Goal: Transaction & Acquisition: Purchase product/service

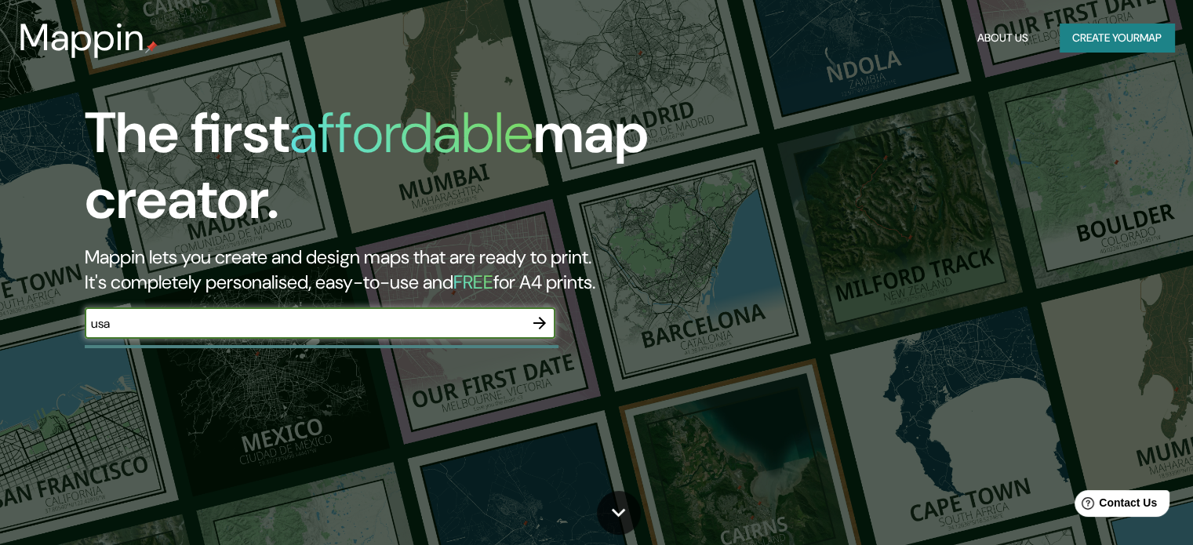
type input "usa"
click at [539, 317] on icon "button" at bounding box center [539, 323] width 19 height 19
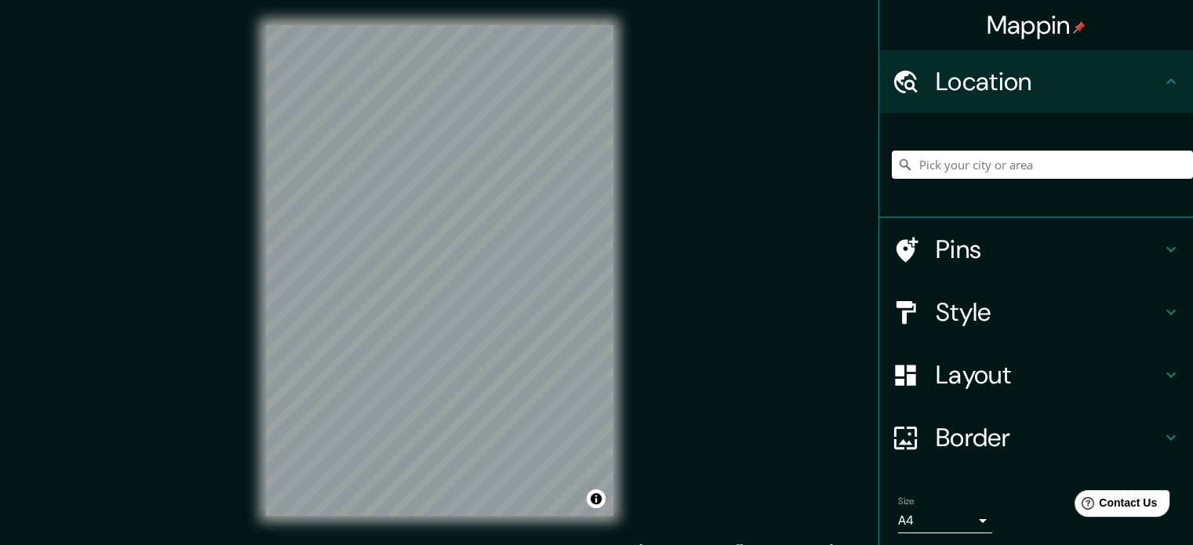
click at [995, 175] on input "Pick your city or area" at bounding box center [1042, 165] width 301 height 28
click at [993, 172] on input "Pick your city or area" at bounding box center [1042, 165] width 301 height 28
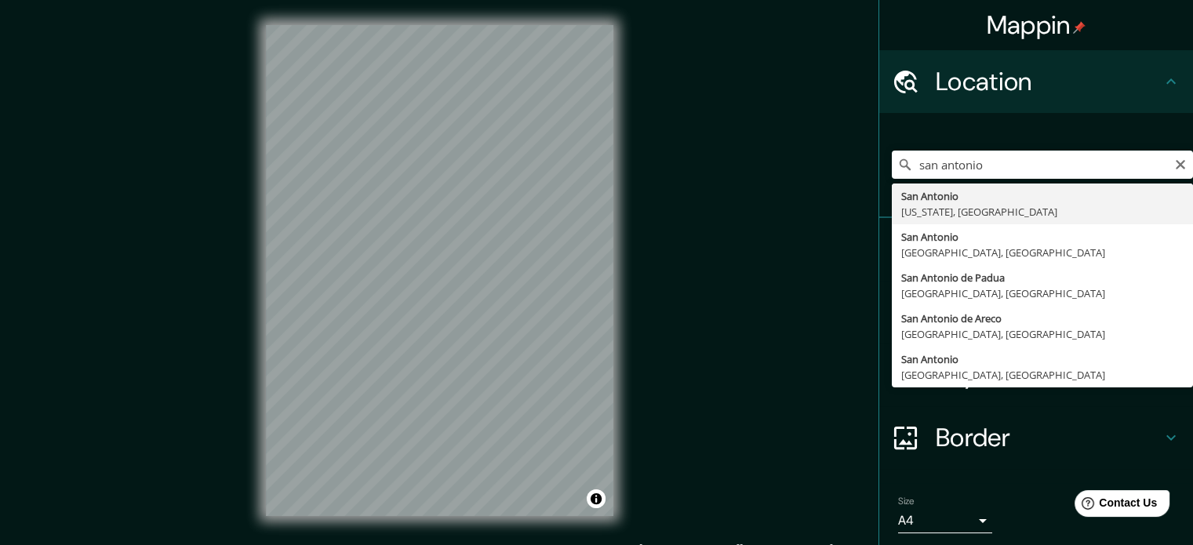
type input "[GEOGRAPHIC_DATA], [US_STATE], [GEOGRAPHIC_DATA]"
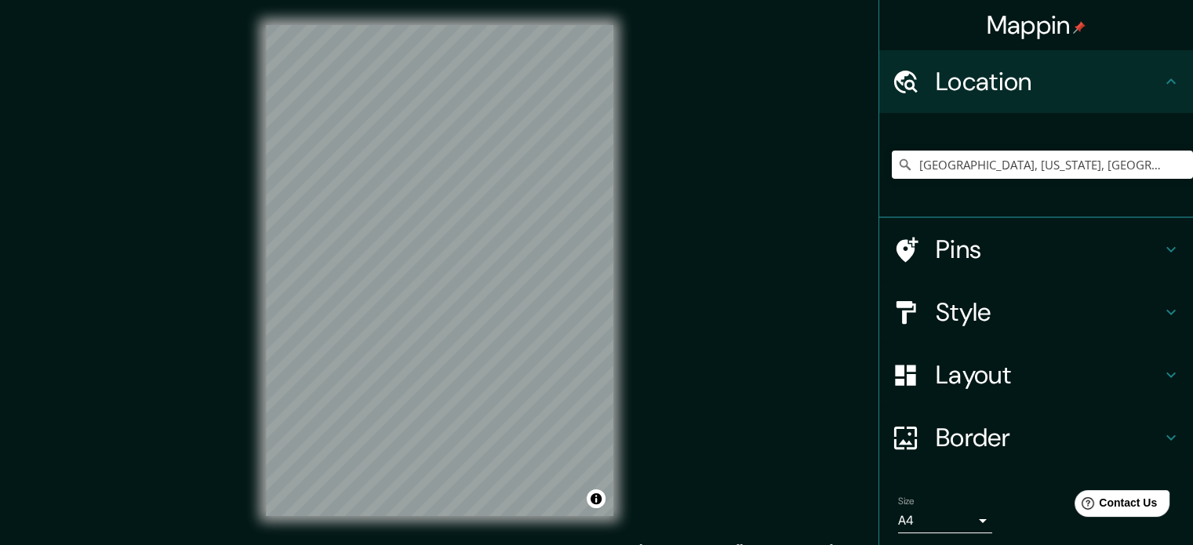
click at [950, 318] on h4 "Style" at bounding box center [1049, 312] width 226 height 31
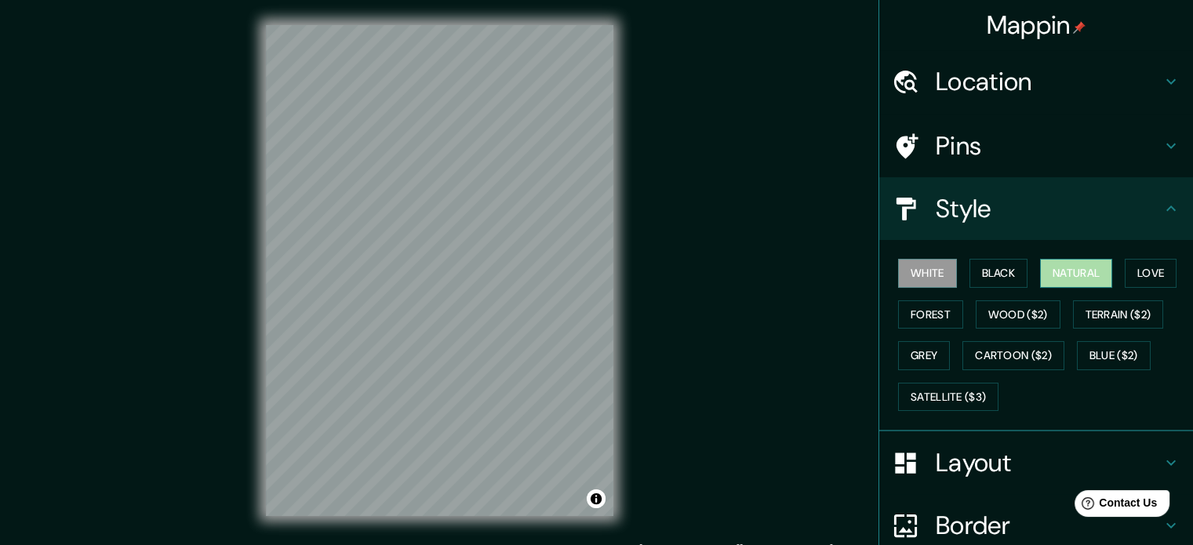
click at [1049, 264] on button "Natural" at bounding box center [1076, 273] width 72 height 29
click at [990, 264] on button "Black" at bounding box center [999, 273] width 59 height 29
click at [909, 275] on button "White" at bounding box center [927, 273] width 59 height 29
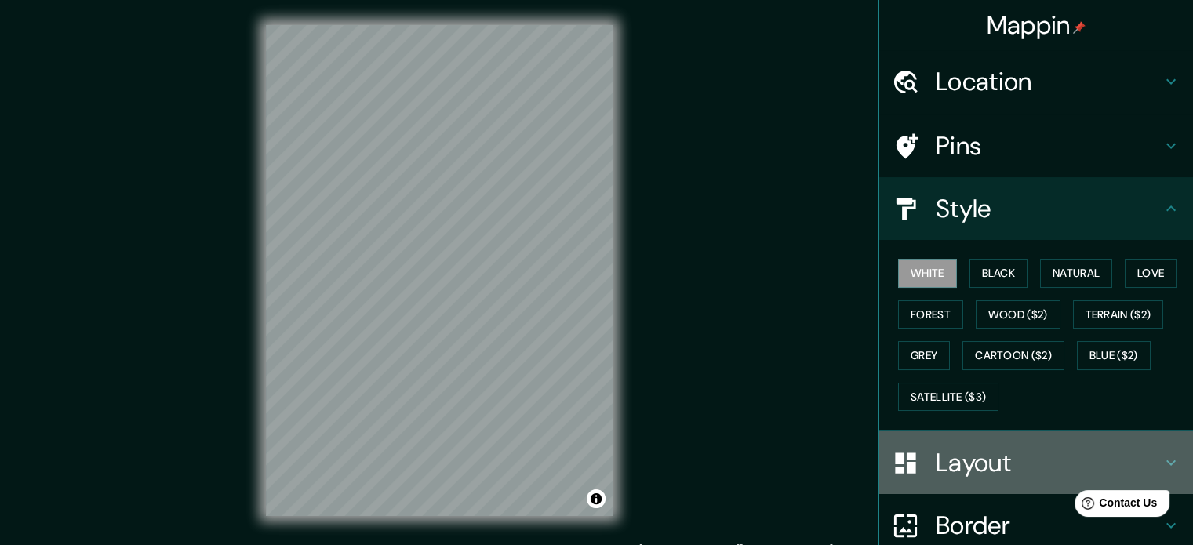
click at [965, 454] on h4 "Layout" at bounding box center [1049, 462] width 226 height 31
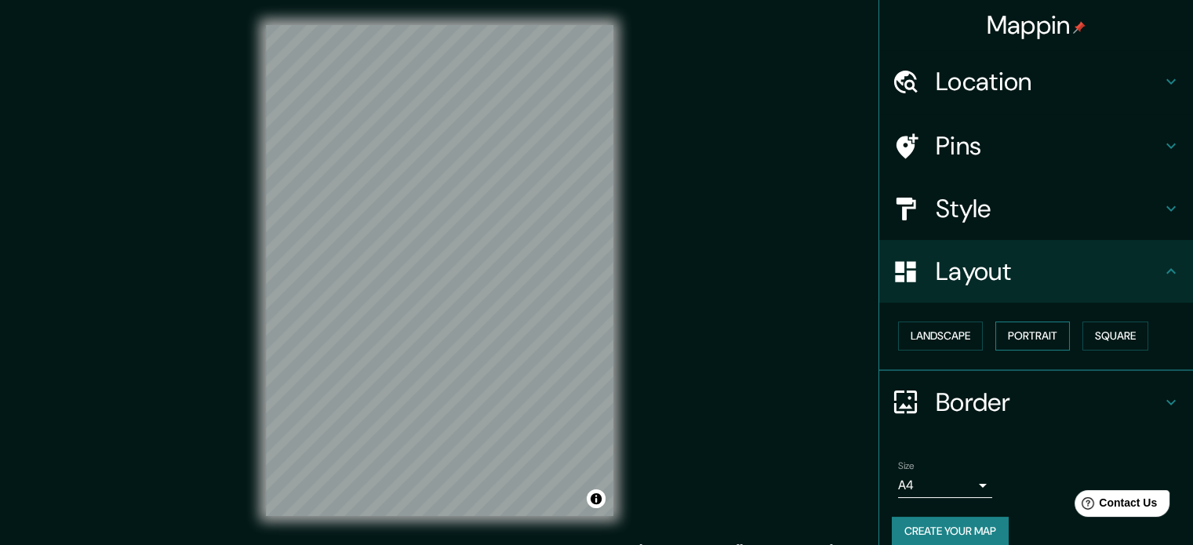
click at [998, 332] on button "Portrait" at bounding box center [1033, 336] width 75 height 29
click at [953, 336] on button "Landscape" at bounding box center [940, 336] width 85 height 29
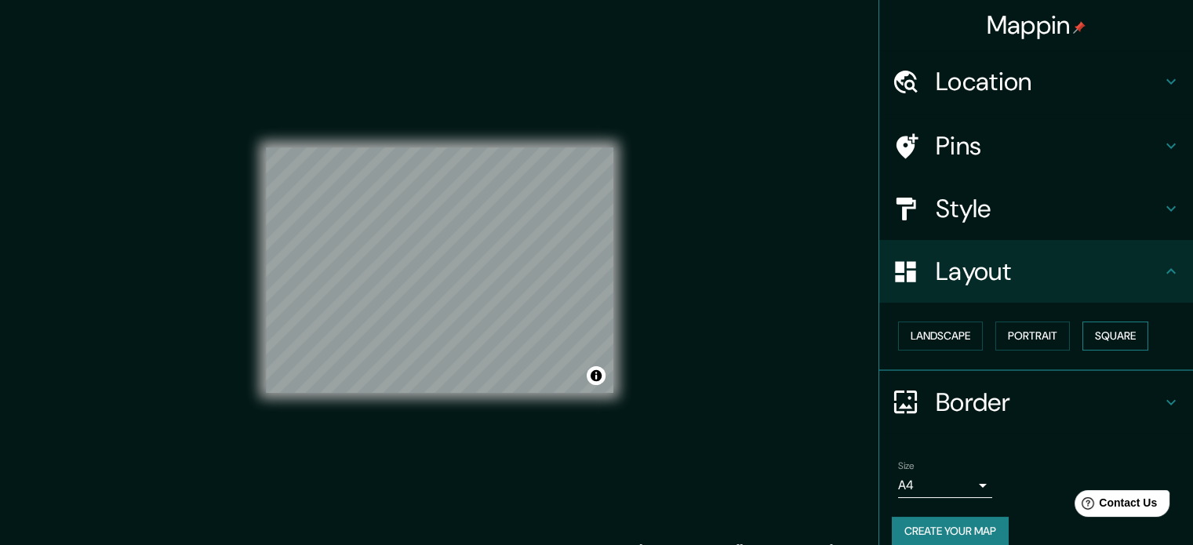
click at [1104, 333] on button "Square" at bounding box center [1116, 336] width 66 height 29
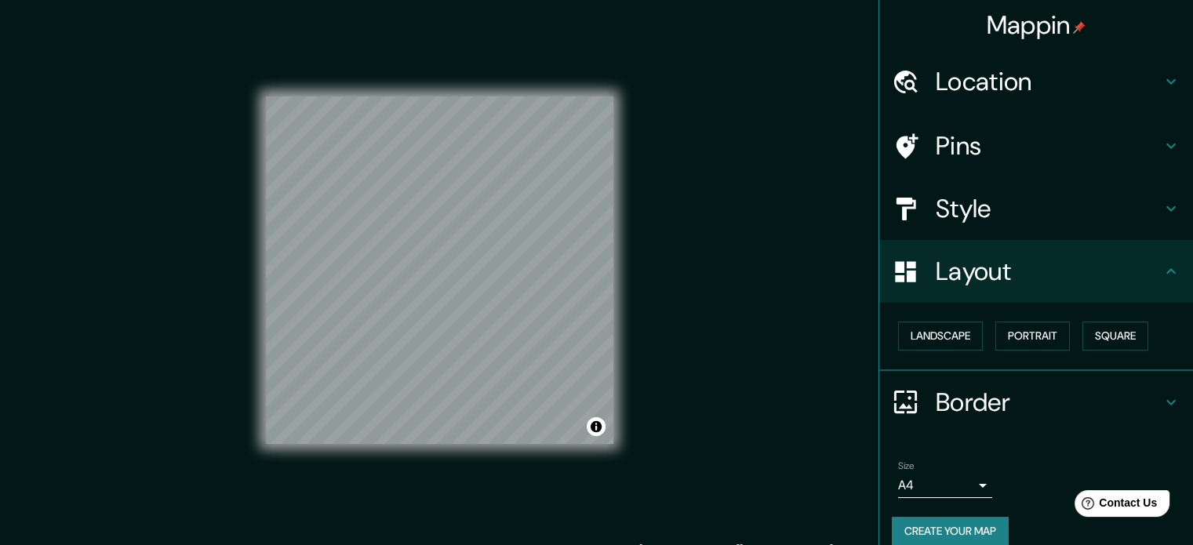
click at [647, 336] on div "Mappin Location San Antonio, Texas, Estados Unidos Pins Style Layout Landscape …" at bounding box center [596, 283] width 1193 height 566
click at [1040, 282] on h4 "Layout" at bounding box center [1049, 271] width 226 height 31
click at [956, 218] on h4 "Style" at bounding box center [1049, 208] width 226 height 31
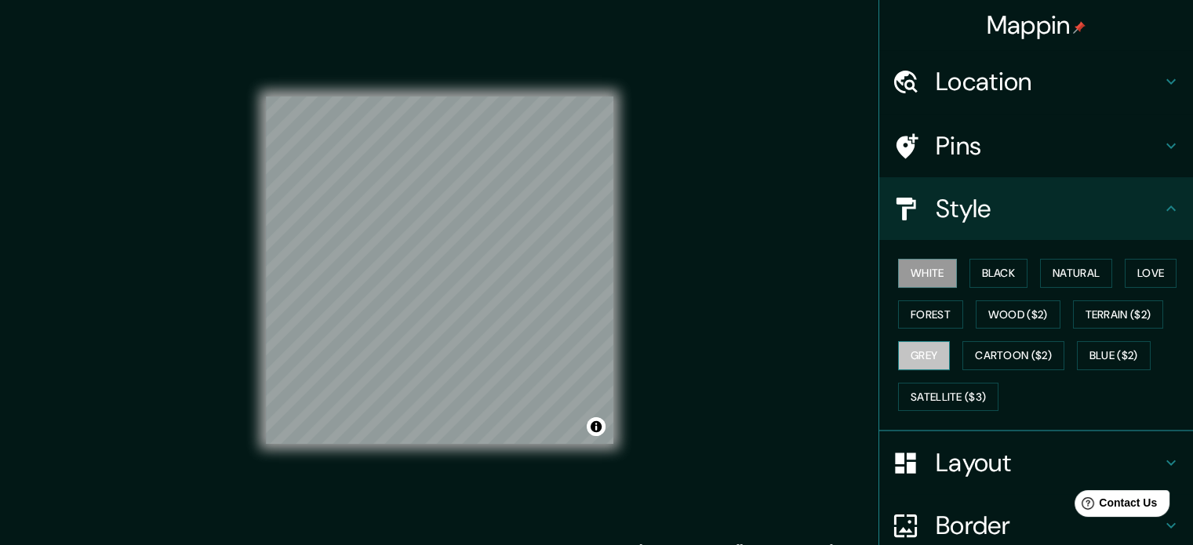
click at [926, 348] on button "Grey" at bounding box center [924, 355] width 52 height 29
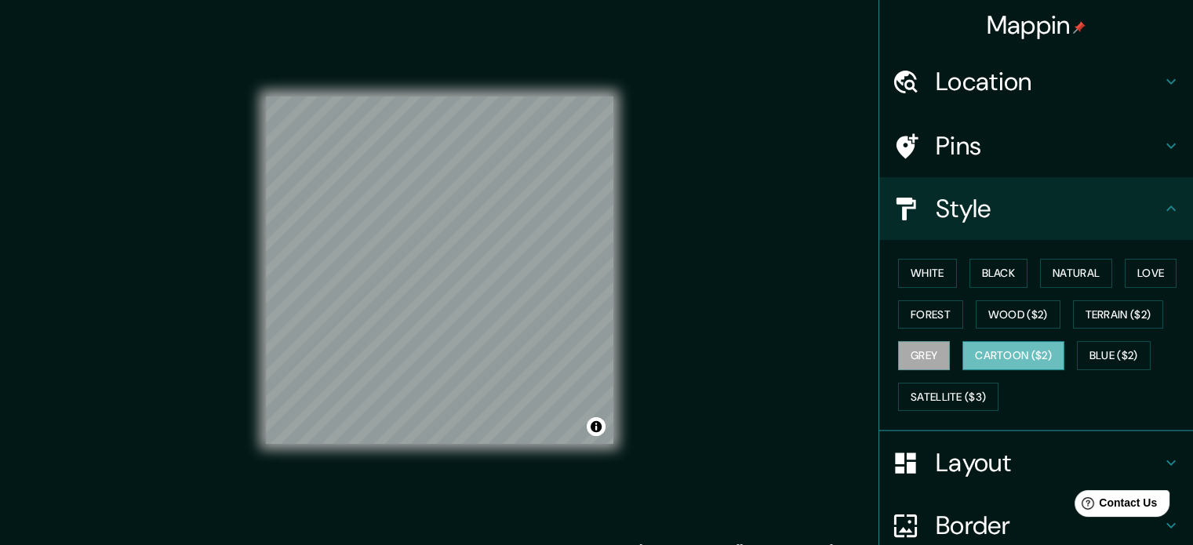
click at [978, 350] on button "Cartoon ($2)" at bounding box center [1014, 355] width 102 height 29
click at [1076, 316] on button "Terrain ($2)" at bounding box center [1118, 315] width 91 height 29
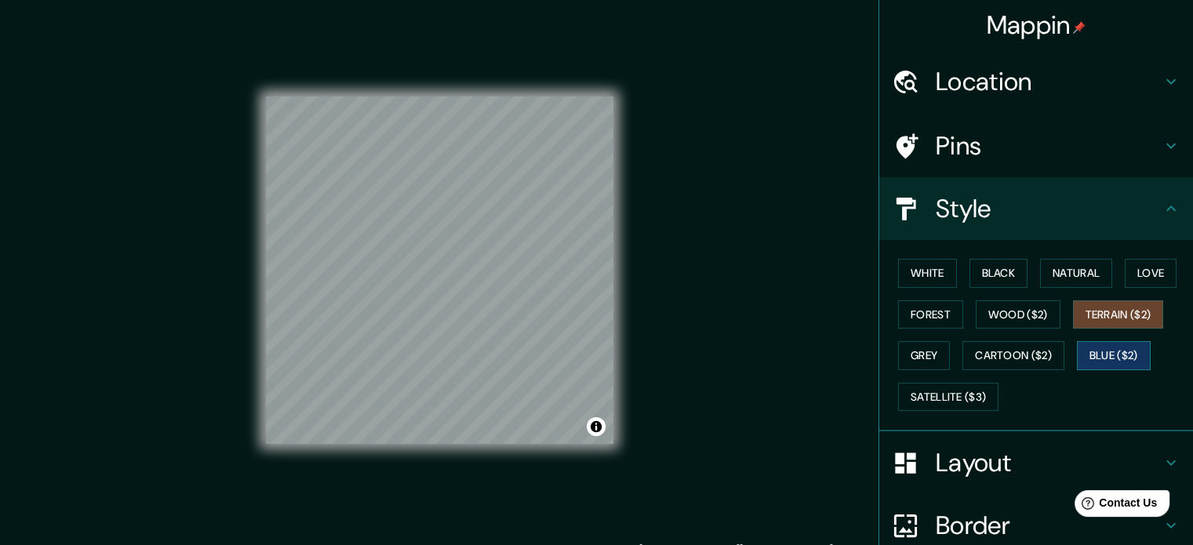
click at [1086, 351] on button "Blue ($2)" at bounding box center [1114, 355] width 74 height 29
click at [957, 395] on button "Satellite ($3)" at bounding box center [948, 397] width 100 height 29
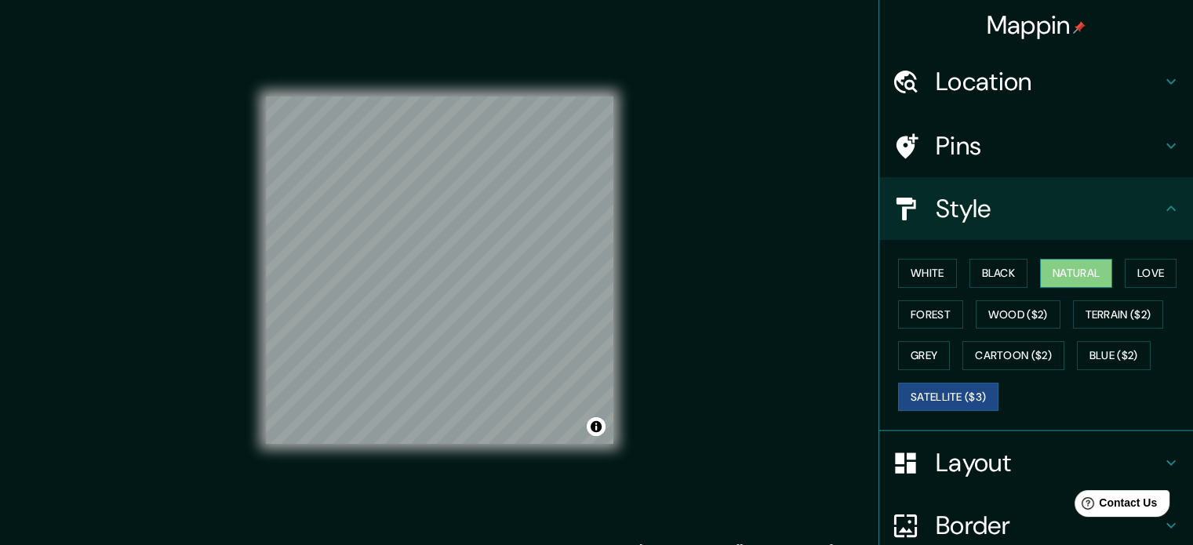
click at [1091, 261] on button "Natural" at bounding box center [1076, 273] width 72 height 29
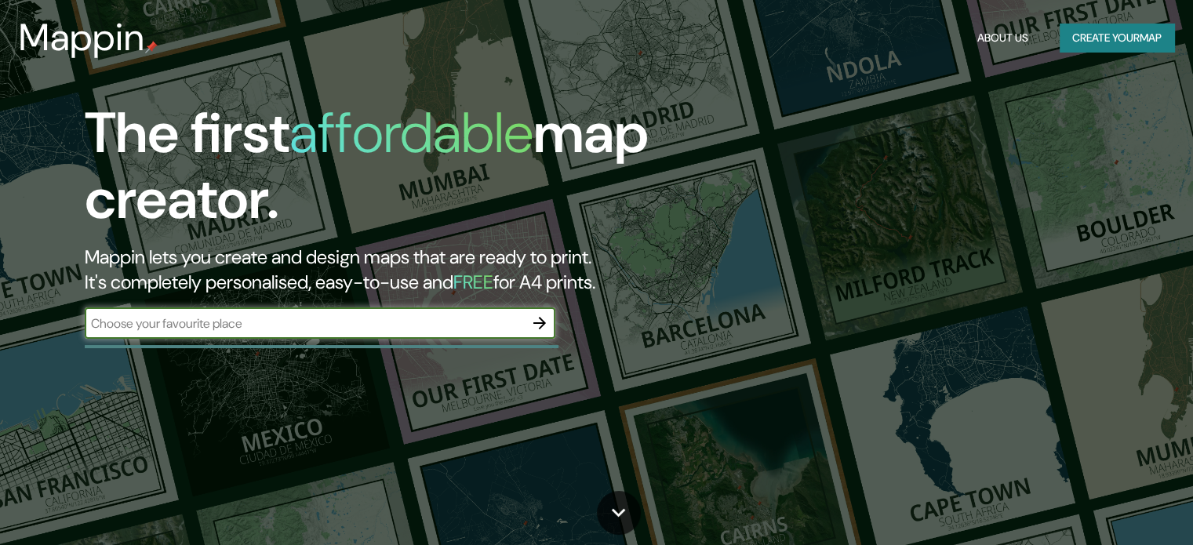
click at [387, 319] on input "text" at bounding box center [304, 324] width 439 height 18
type input "[GEOGRAPHIC_DATA], [GEOGRAPHIC_DATA]"
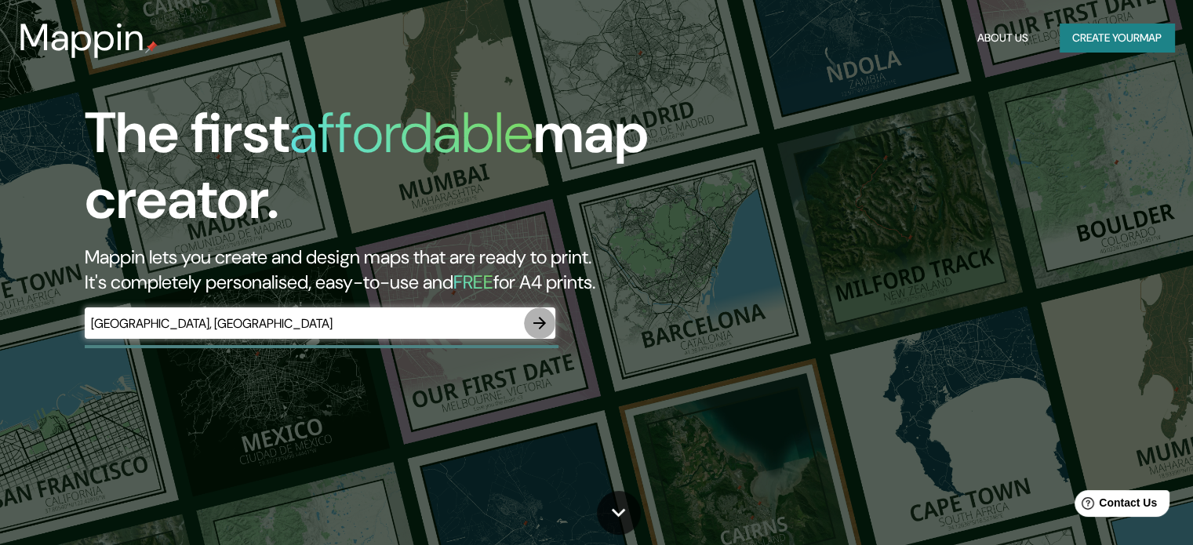
click at [546, 328] on icon "button" at bounding box center [539, 323] width 19 height 19
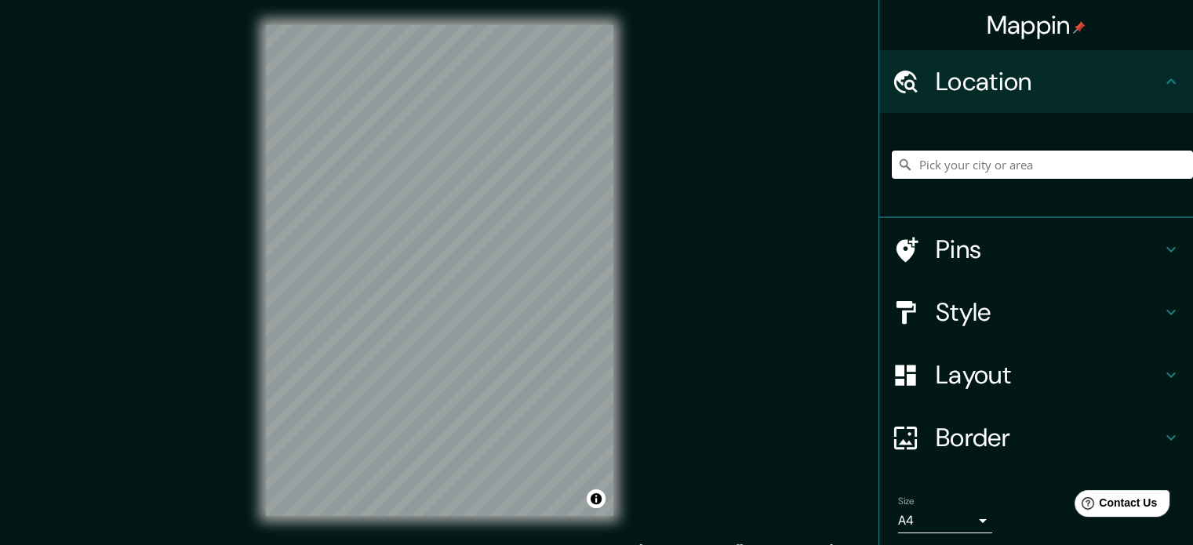
click at [1035, 178] on input "Pick your city or area" at bounding box center [1042, 165] width 301 height 28
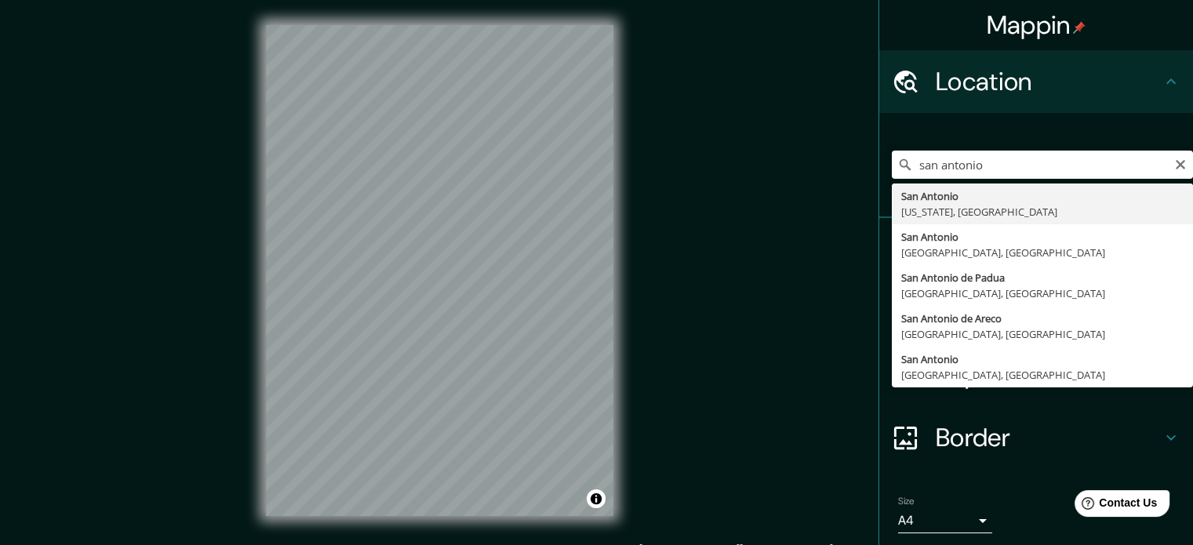
type input "[GEOGRAPHIC_DATA], [US_STATE], [GEOGRAPHIC_DATA]"
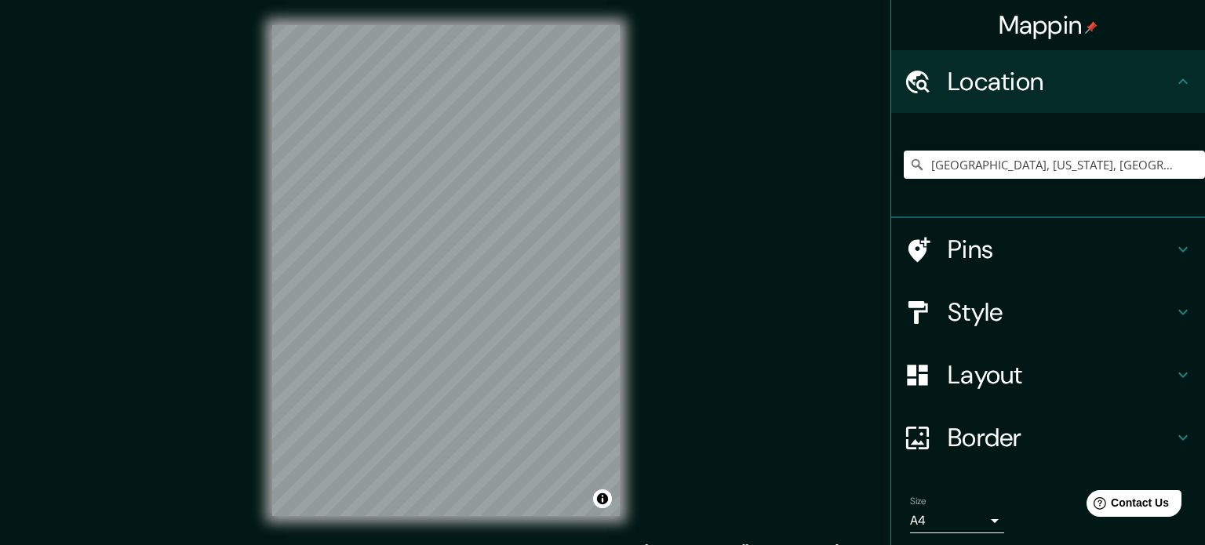
click at [938, 522] on body "Mappin Location [GEOGRAPHIC_DATA], [US_STATE], [GEOGRAPHIC_DATA] Pins Style Lay…" at bounding box center [602, 272] width 1205 height 545
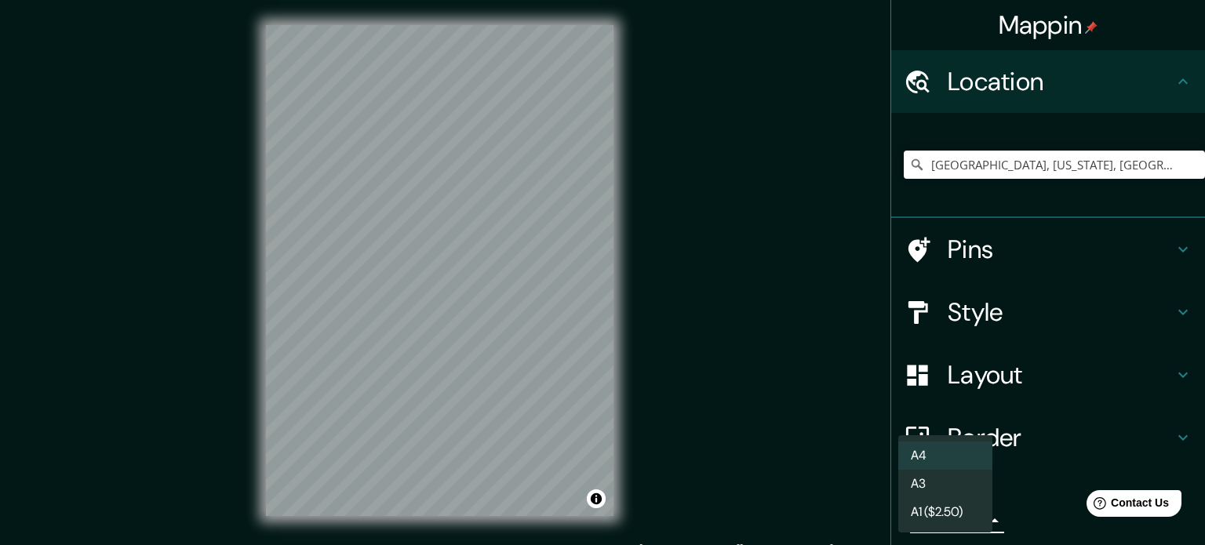
click at [926, 485] on li "A3" at bounding box center [945, 484] width 94 height 28
type input "a4"
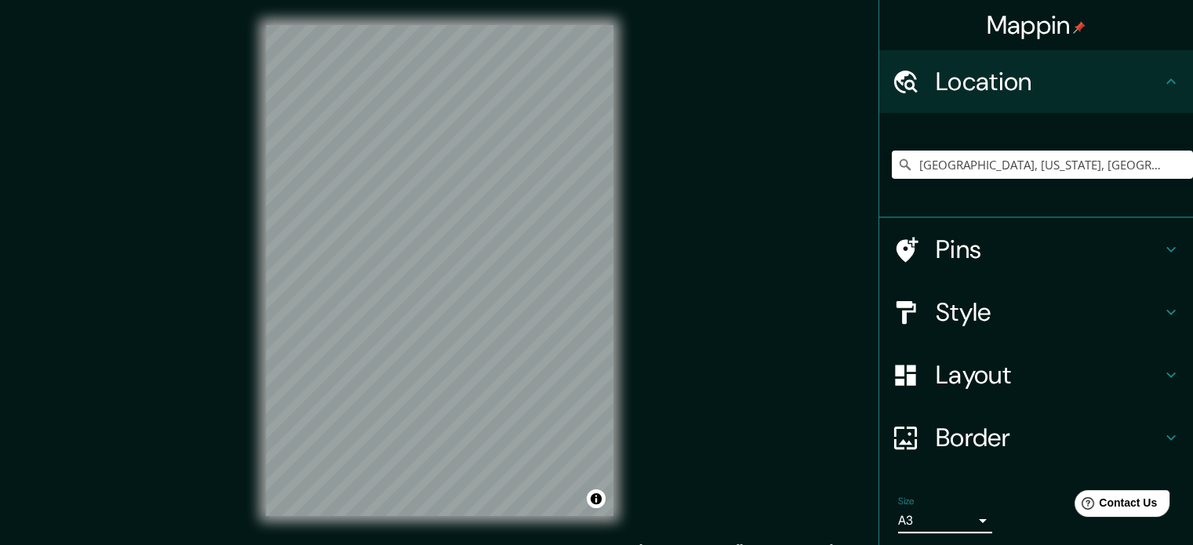
click at [956, 435] on h4 "Border" at bounding box center [1049, 437] width 226 height 31
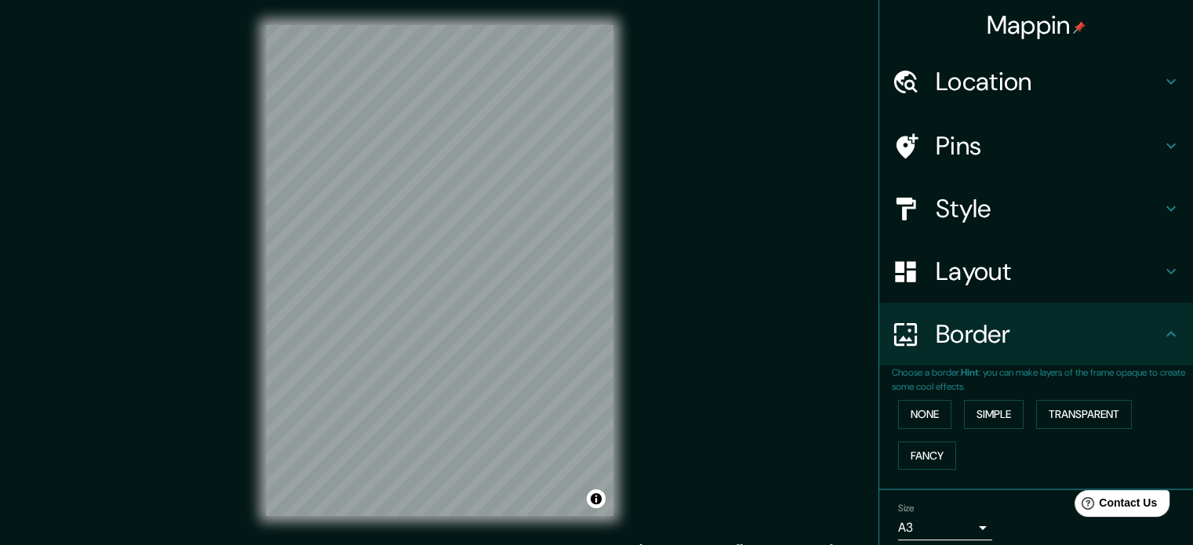
click at [960, 291] on div "Layout" at bounding box center [1037, 271] width 314 height 63
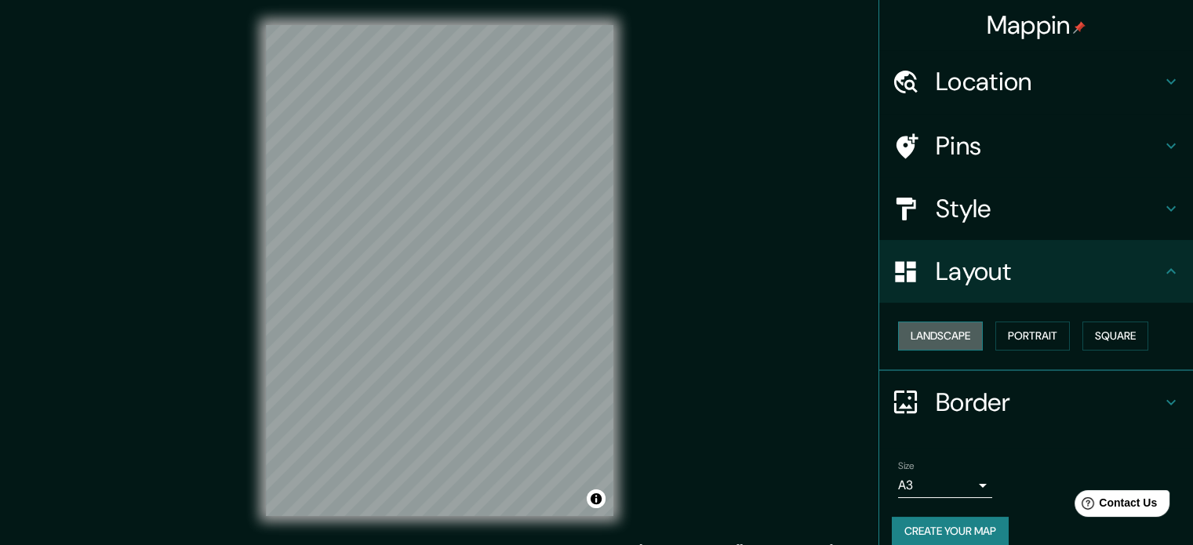
click at [945, 341] on button "Landscape" at bounding box center [940, 336] width 85 height 29
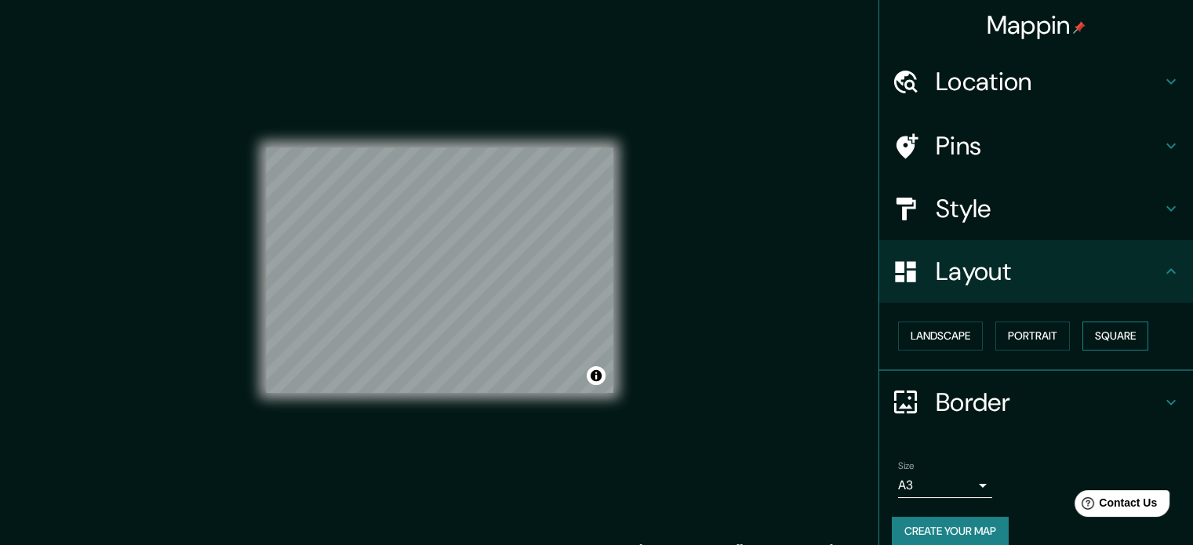
click at [1124, 337] on button "Square" at bounding box center [1116, 336] width 66 height 29
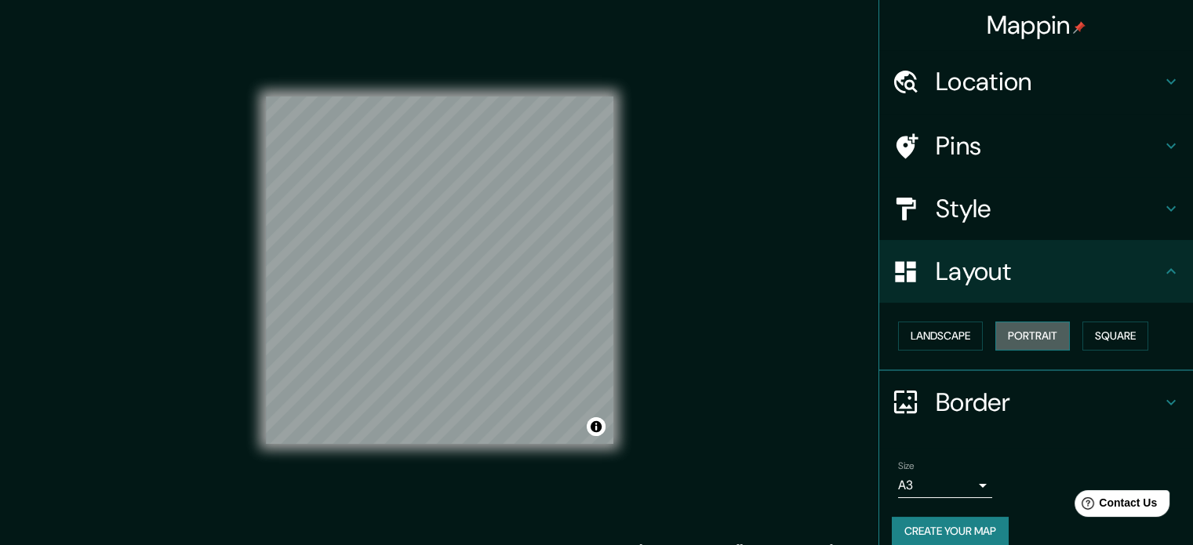
click at [1016, 338] on button "Portrait" at bounding box center [1033, 336] width 75 height 29
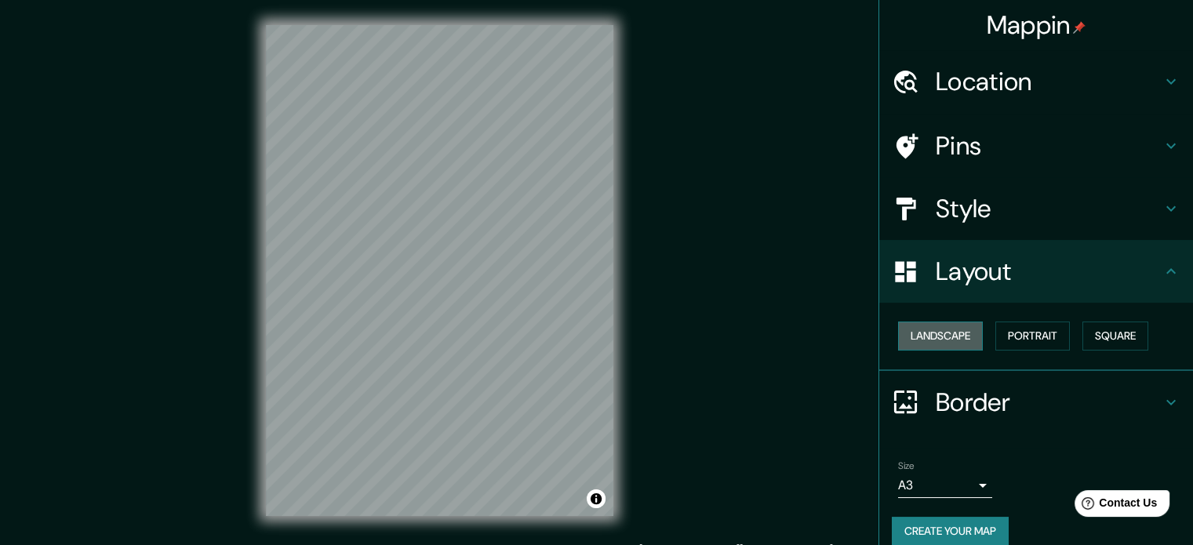
click at [943, 329] on button "Landscape" at bounding box center [940, 336] width 85 height 29
